Goal: Information Seeking & Learning: Learn about a topic

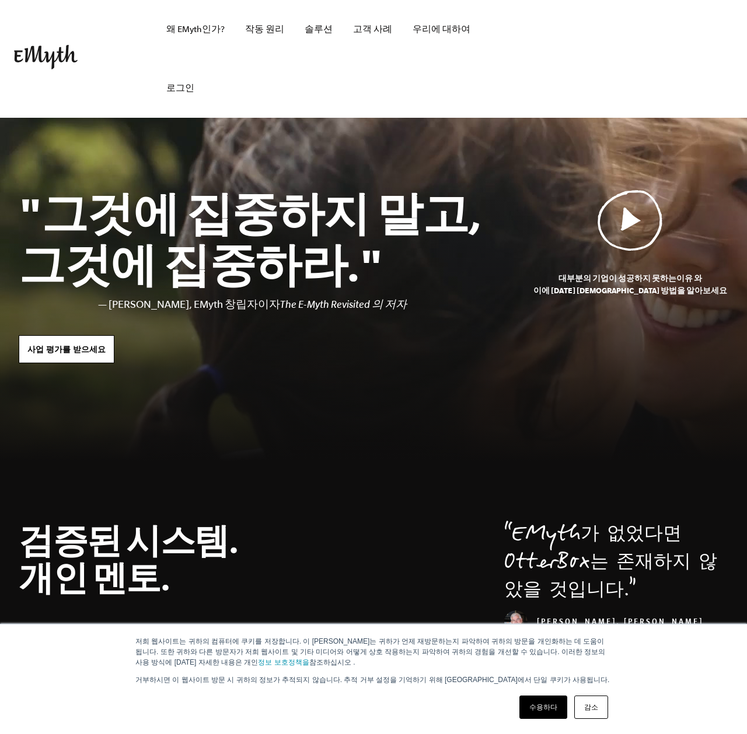
click at [635, 237] on img at bounding box center [629, 220] width 65 height 61
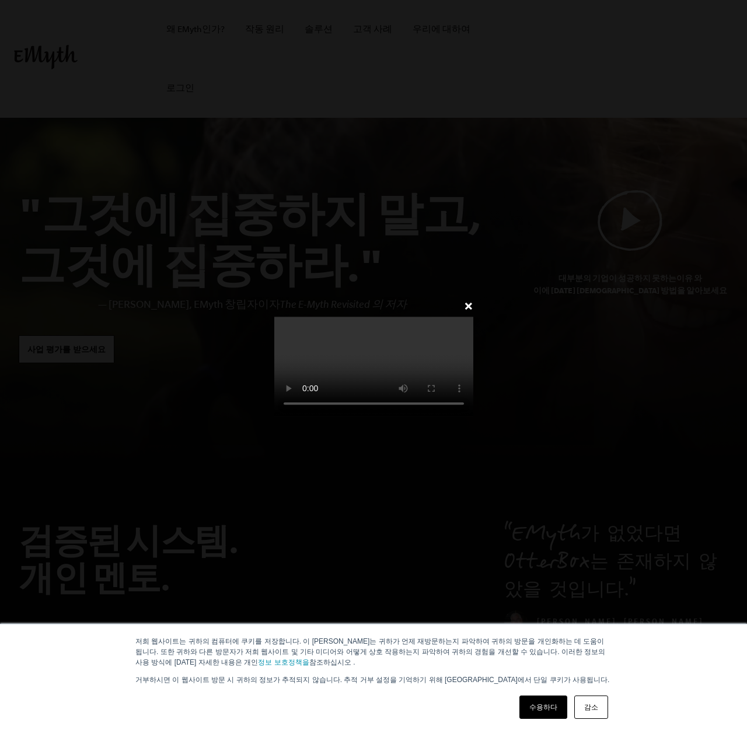
click at [445, 392] on video at bounding box center [373, 367] width 199 height 100
click at [473, 302] on font "✕" at bounding box center [468, 307] width 9 height 10
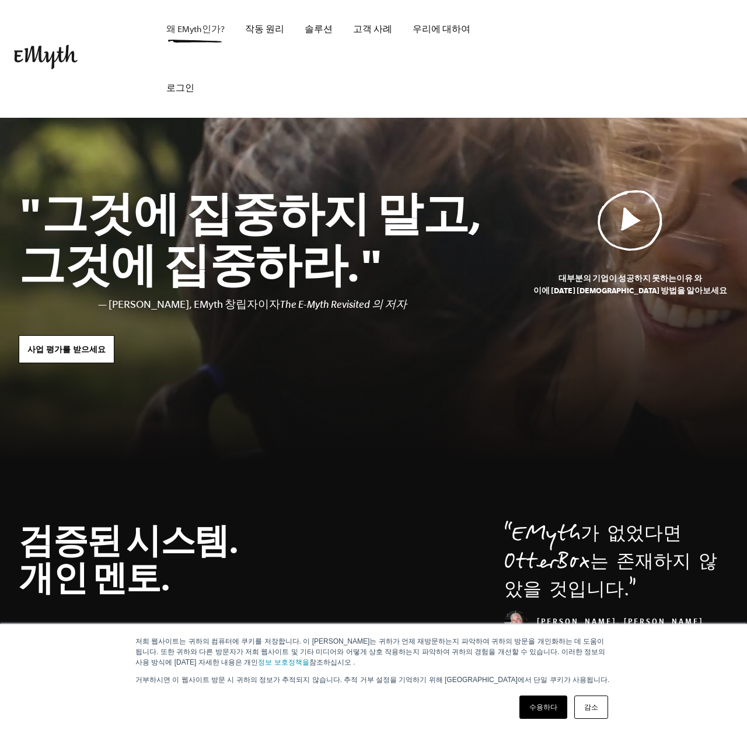
click at [191, 33] on font "왜 EMyth인가?" at bounding box center [195, 29] width 58 height 9
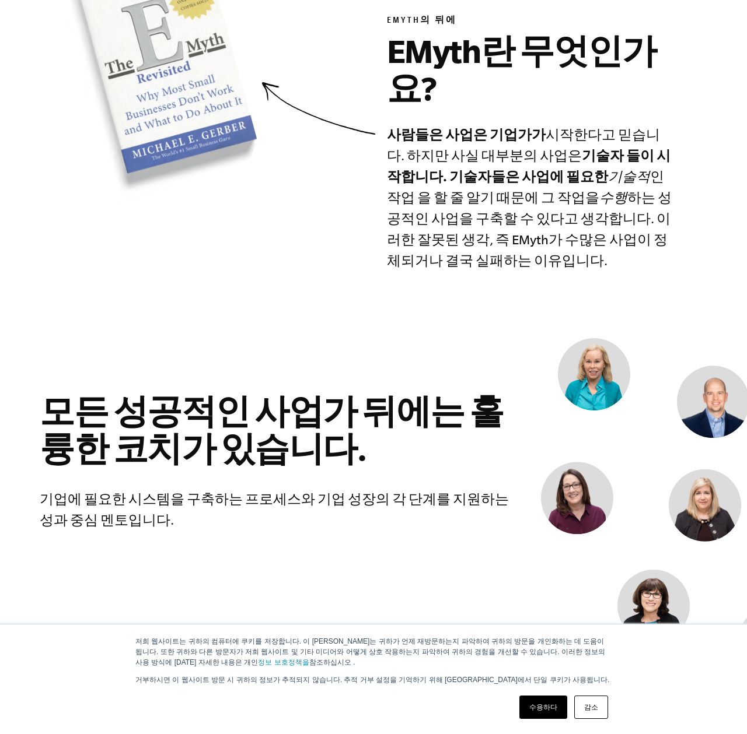
scroll to position [614, 0]
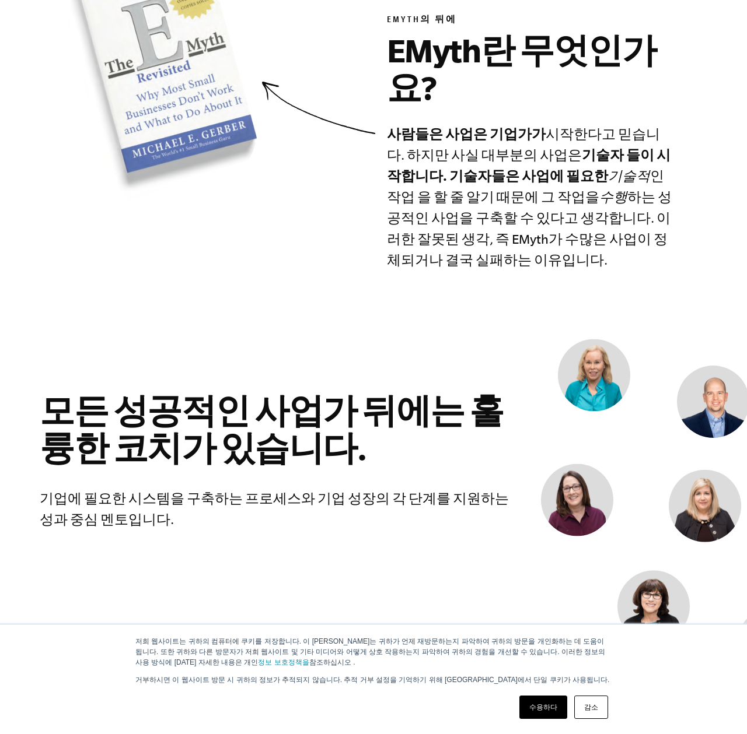
click at [552, 708] on font "수용하다" at bounding box center [543, 708] width 28 height 8
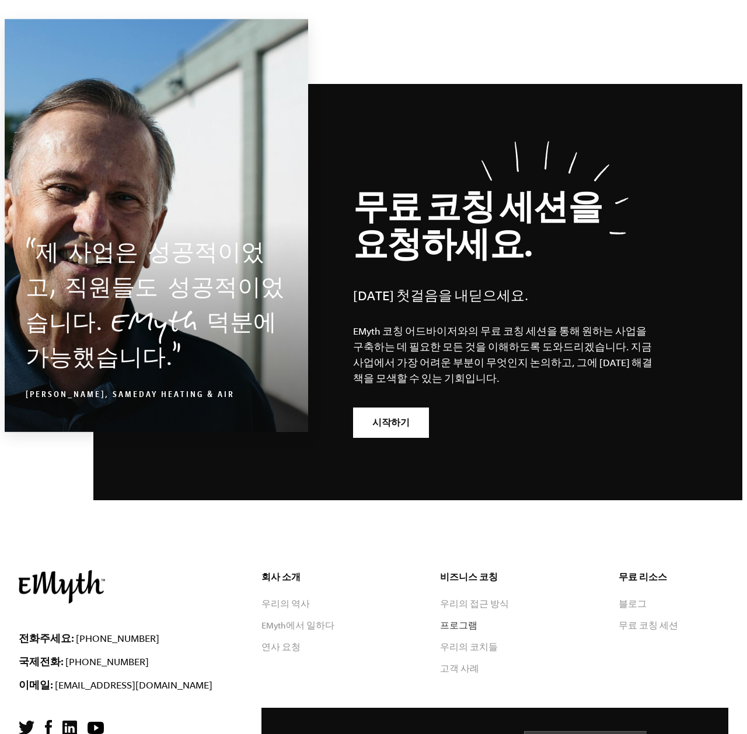
scroll to position [3465, 0]
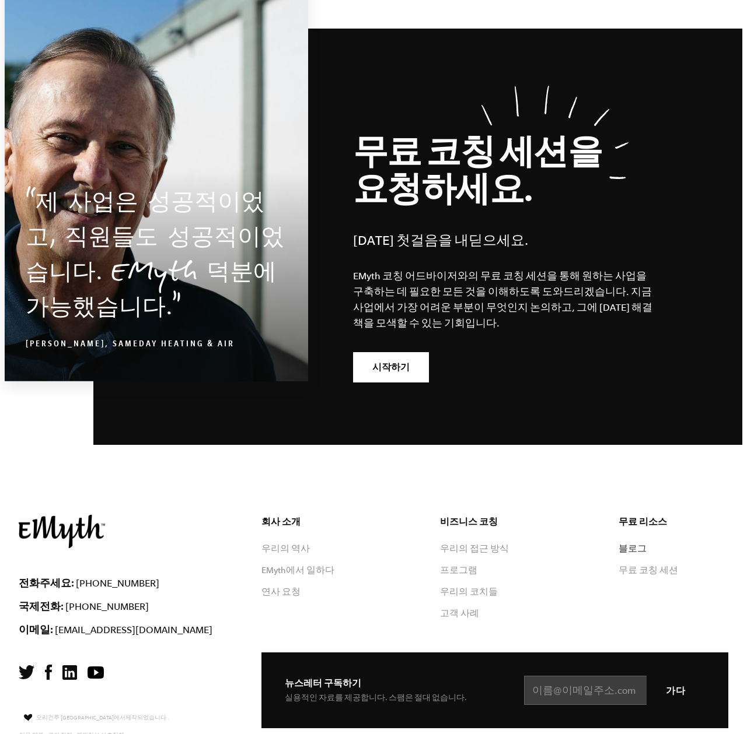
click at [622, 544] on font "블로그" at bounding box center [632, 548] width 28 height 9
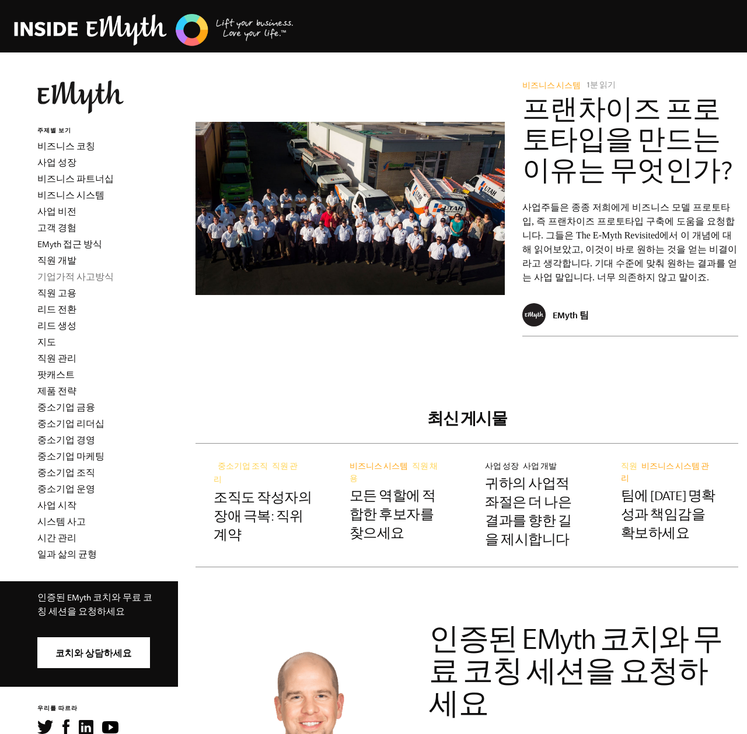
click at [61, 275] on font "기업가적 사고방식" at bounding box center [75, 276] width 76 height 9
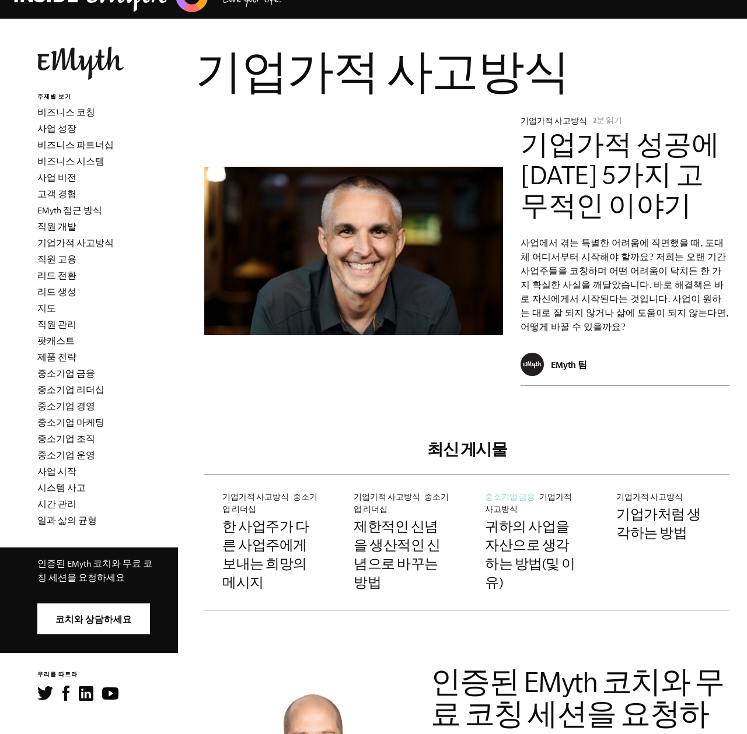
scroll to position [29, 0]
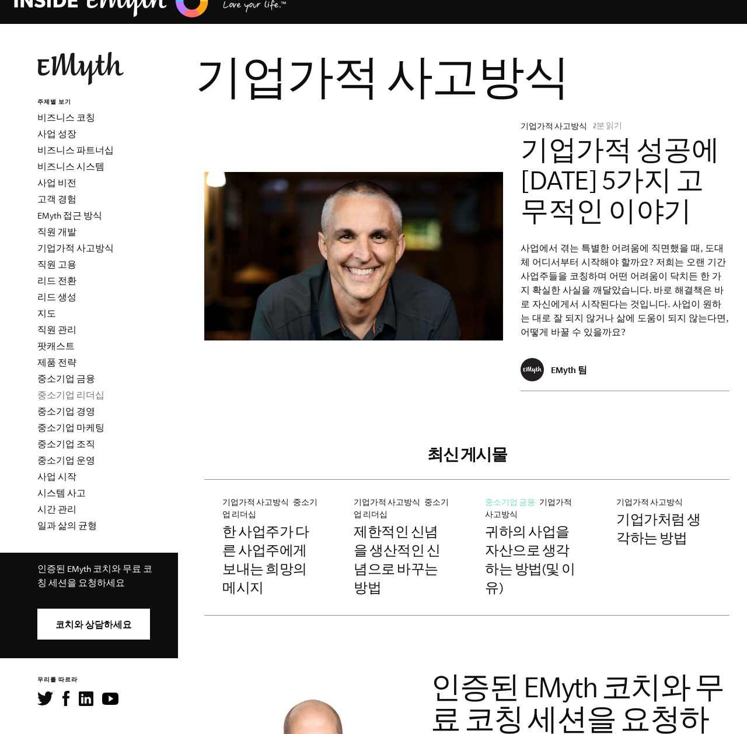
click at [86, 395] on font "중소기업 리더십" at bounding box center [70, 395] width 67 height 9
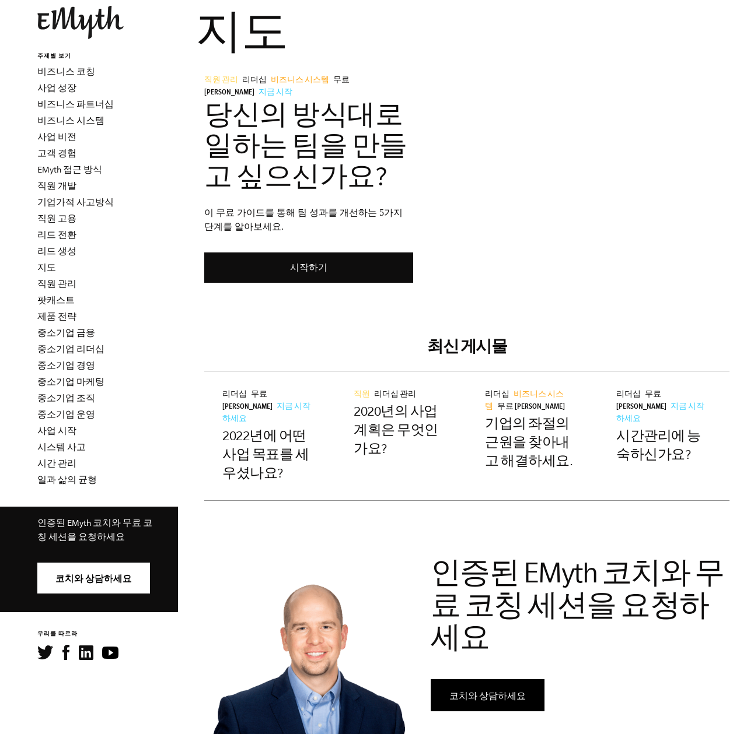
scroll to position [83, 0]
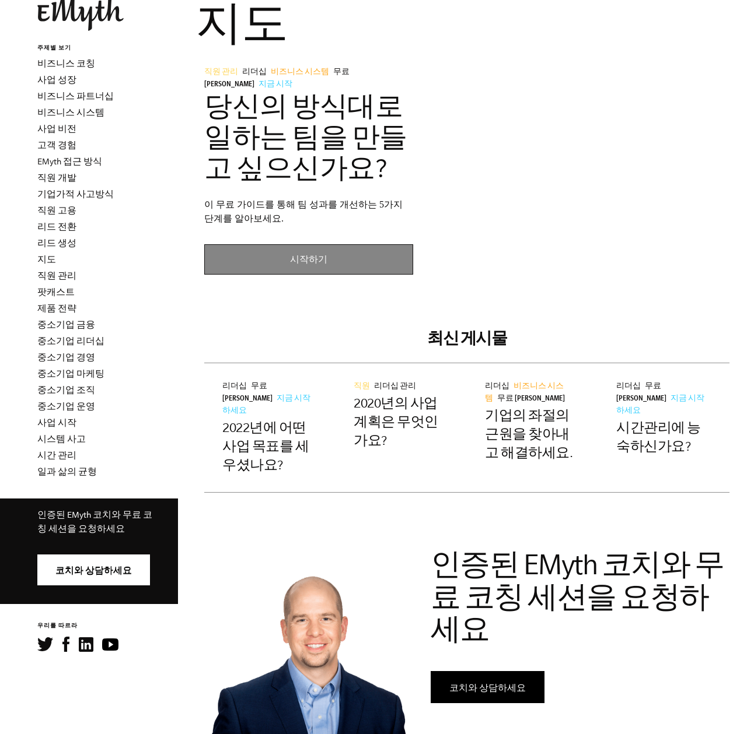
click at [303, 264] on link "시작하기" at bounding box center [308, 259] width 209 height 30
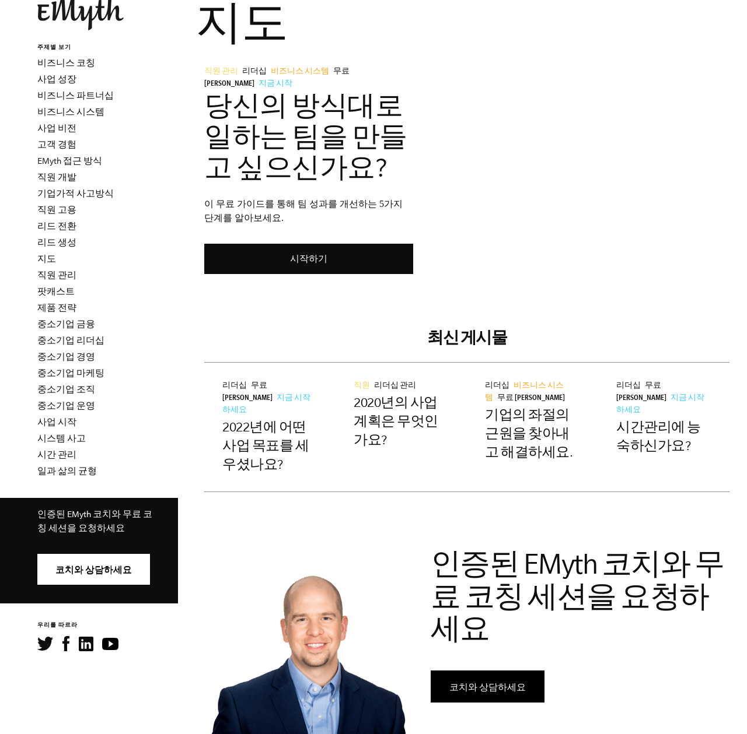
scroll to position [79, 0]
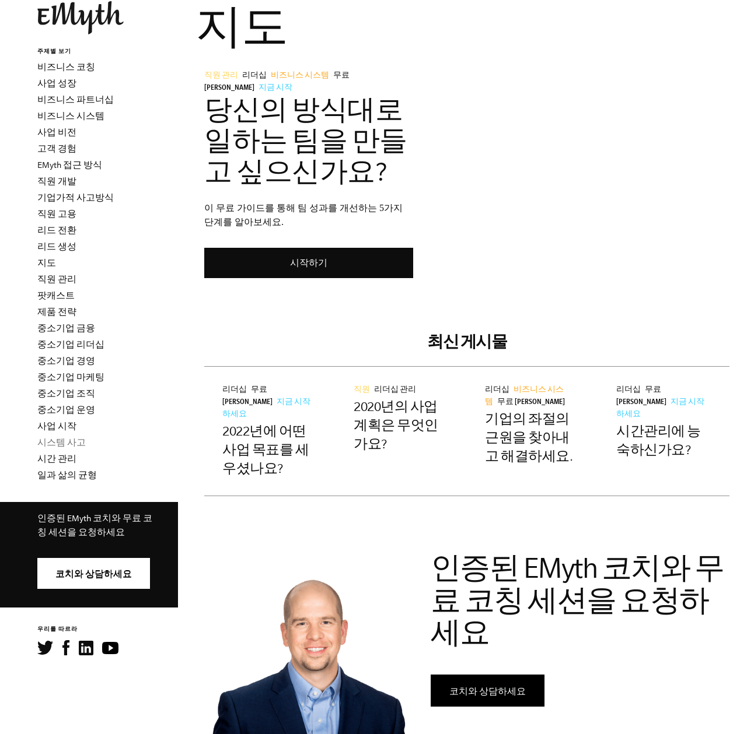
click at [67, 440] on font "시스템 사고" at bounding box center [61, 442] width 48 height 9
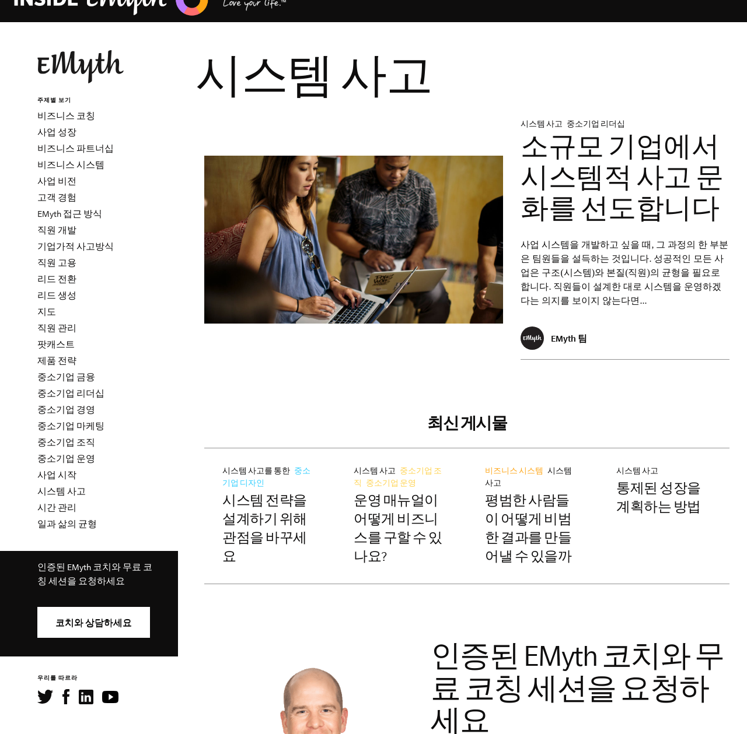
scroll to position [41, 0]
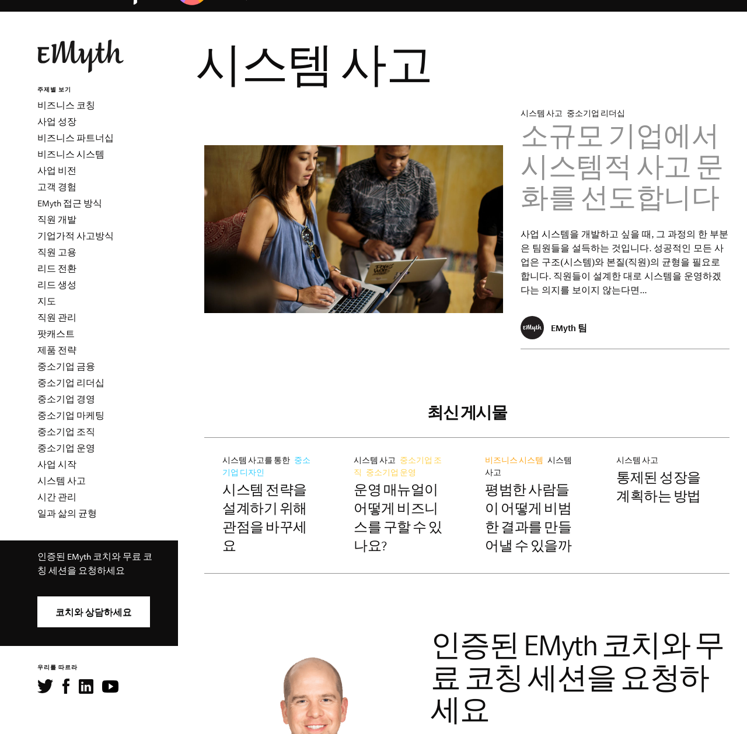
click at [633, 134] on font "소규모 기업에서 시스템적 사고 문화를 선도합니다" at bounding box center [621, 167] width 203 height 90
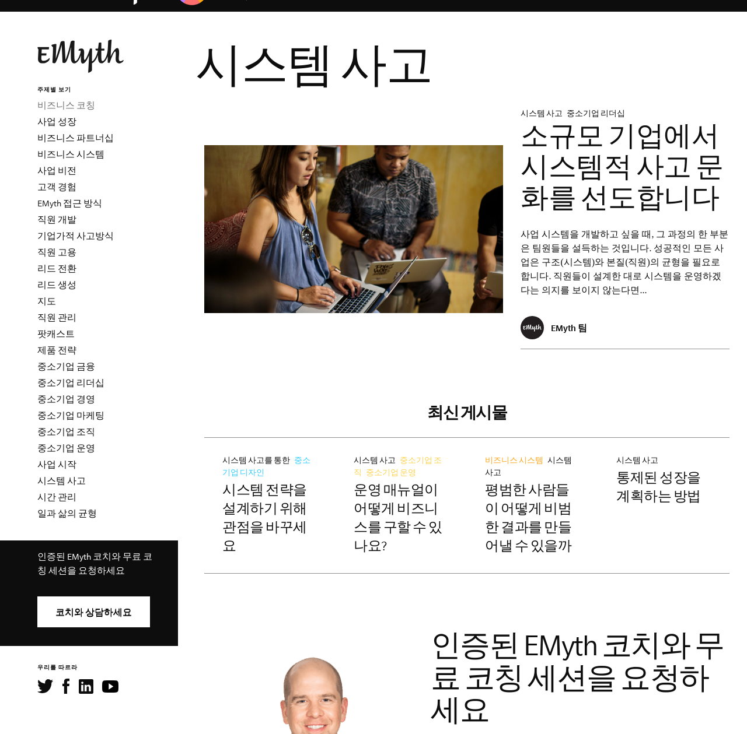
click at [53, 103] on font "비즈니스 코칭" at bounding box center [66, 105] width 58 height 9
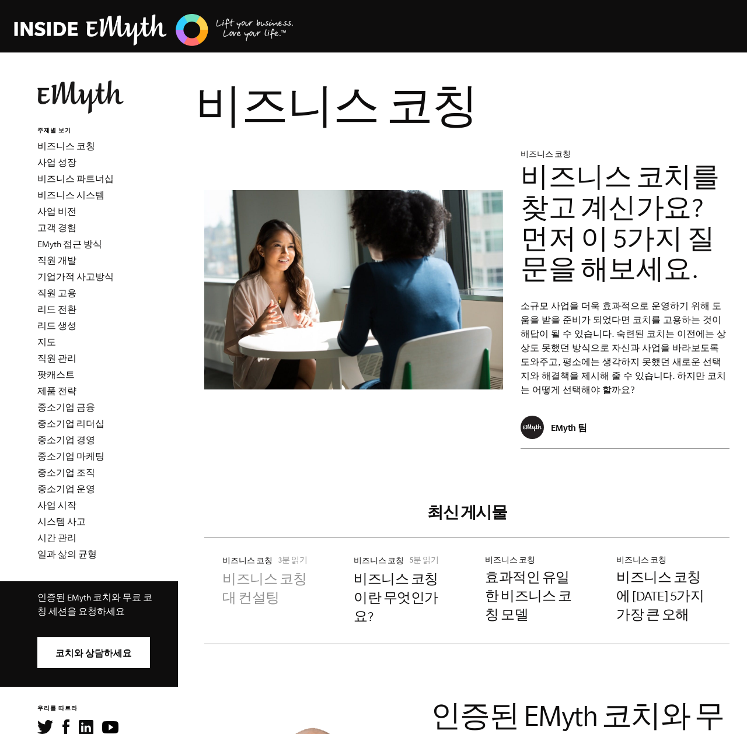
click at [269, 576] on font "비즈니스 코칭 대 컨설팅" at bounding box center [264, 588] width 85 height 33
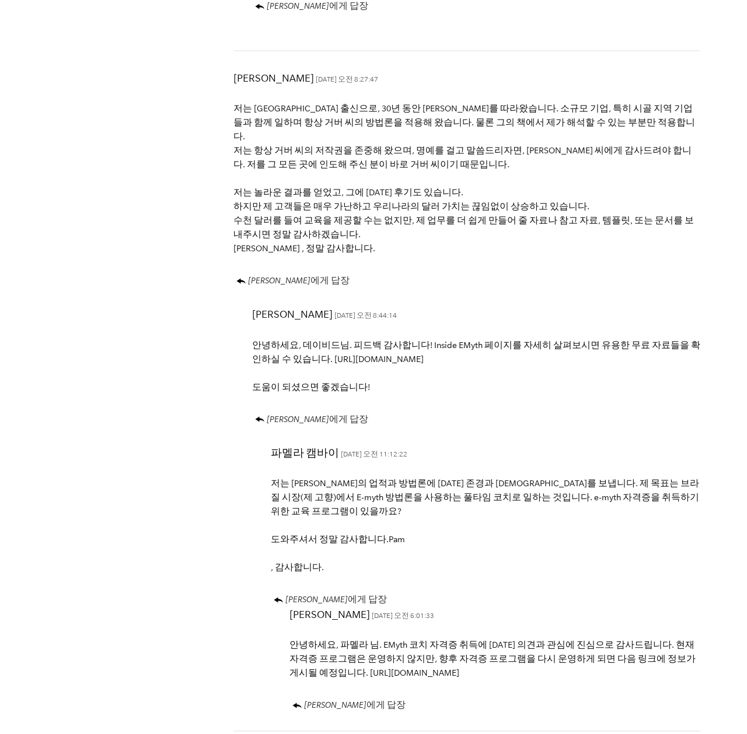
scroll to position [3692, 0]
click at [348, 340] on font "안녕하세요, 데이비드님. 피드백 감사합니다! Inside EMyth 페이지를 자세히 살펴보시면 유용한 무료 자료들을 확인하실 수 있습니다. h…" at bounding box center [476, 351] width 448 height 23
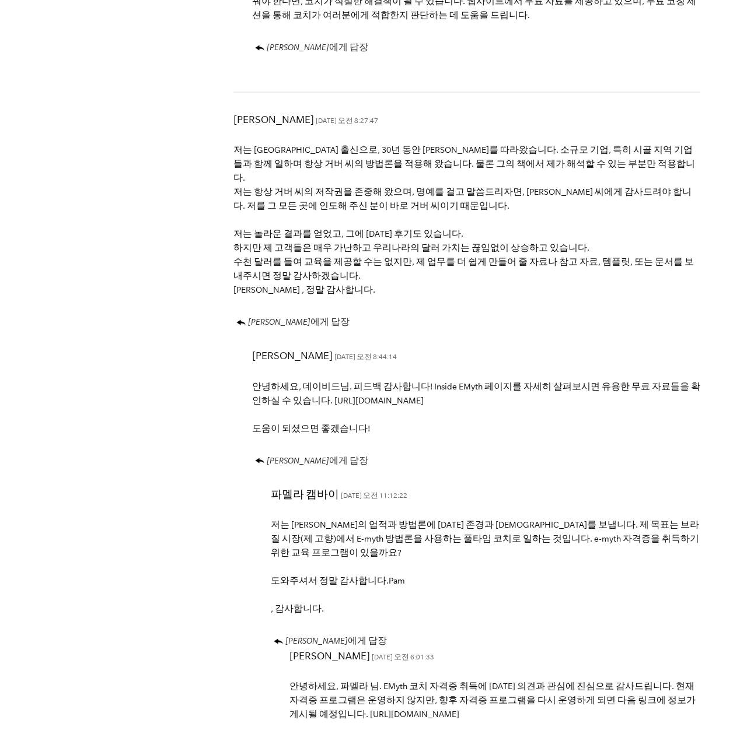
scroll to position [3648, 0]
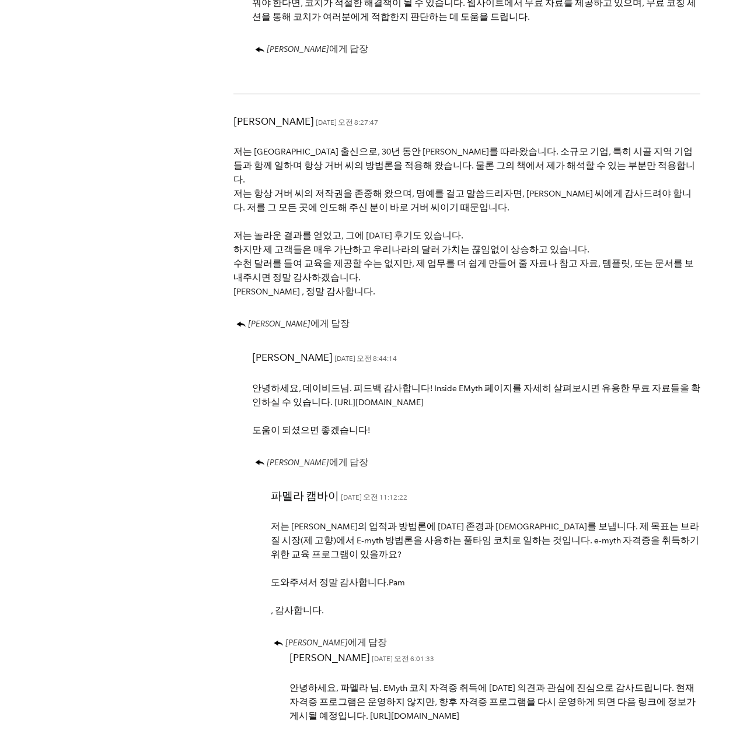
drag, startPoint x: 411, startPoint y: 234, endPoint x: 282, endPoint y: 234, distance: 128.9
click at [282, 382] on p "안녕하세요, 데이비드님. 피드백 감사합니다! Inside EMyth 페이지를 자세히 살펴보시면 유용한 무료 자료들을 확인하실 수 있습니다. h…" at bounding box center [476, 410] width 448 height 56
copy font "https://www.emyth.com/inside"
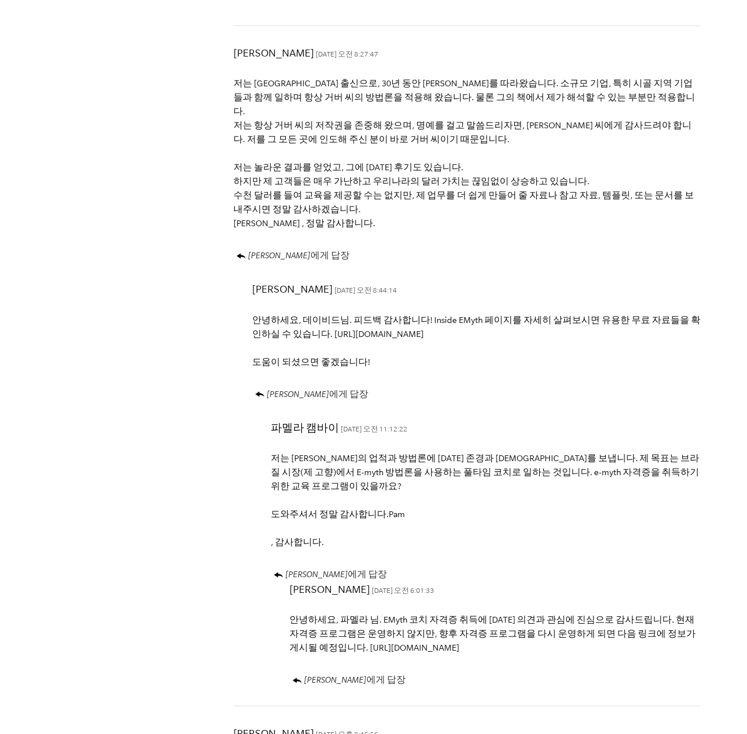
scroll to position [3719, 0]
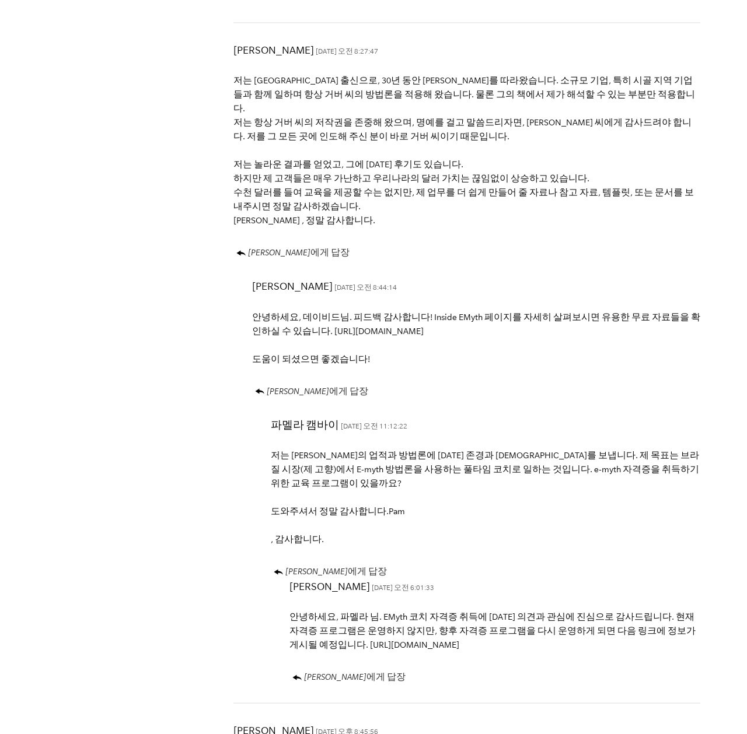
drag, startPoint x: 464, startPoint y: 460, endPoint x: 290, endPoint y: 464, distance: 173.9
click at [289, 579] on div "커스틴 풀턴 2022. 8. 4. 오전 6:01:33 안녕하세요, 파멜라 님. EMyth 코치 자격증 취득에 대한 의견과 관심에 진심으로 감사…" at bounding box center [466, 632] width 467 height 106
copy font "https://www.emyth.com/business-coaching"
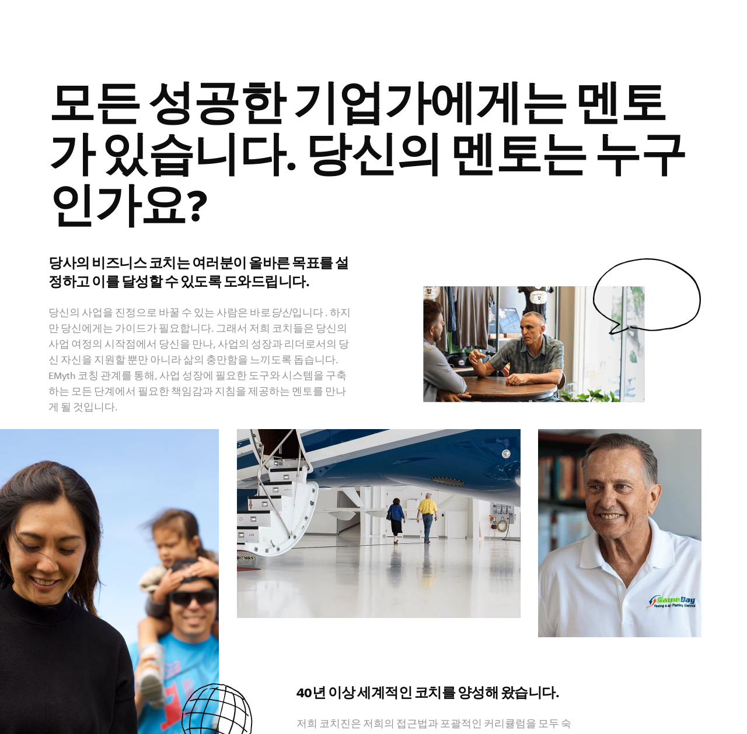
scroll to position [0, 27]
